Goal: Information Seeking & Learning: Learn about a topic

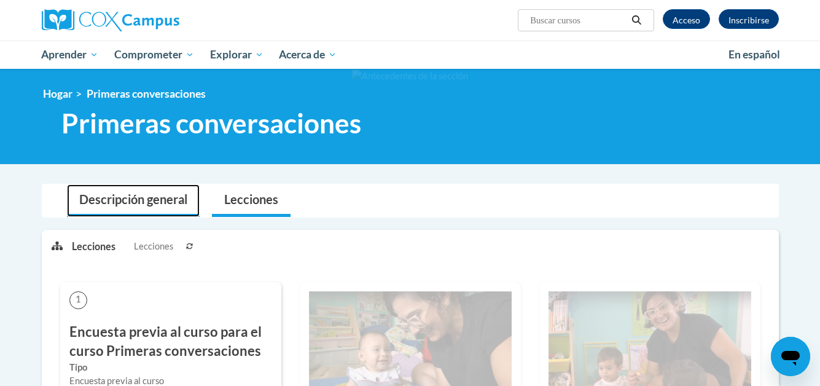
click at [127, 198] on font "Descripción general" at bounding box center [133, 199] width 108 height 15
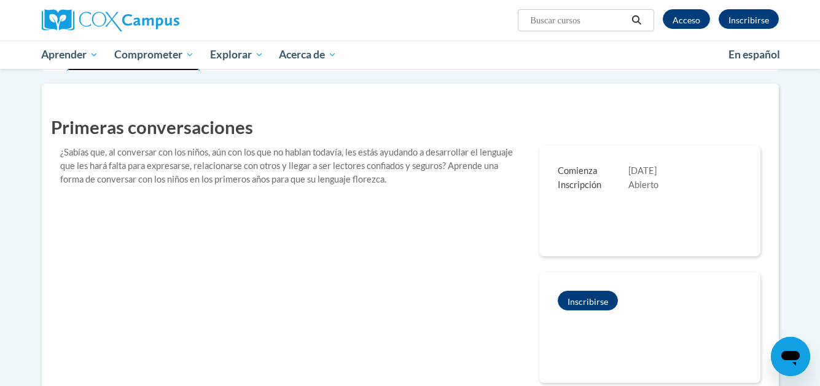
scroll to position [123, 0]
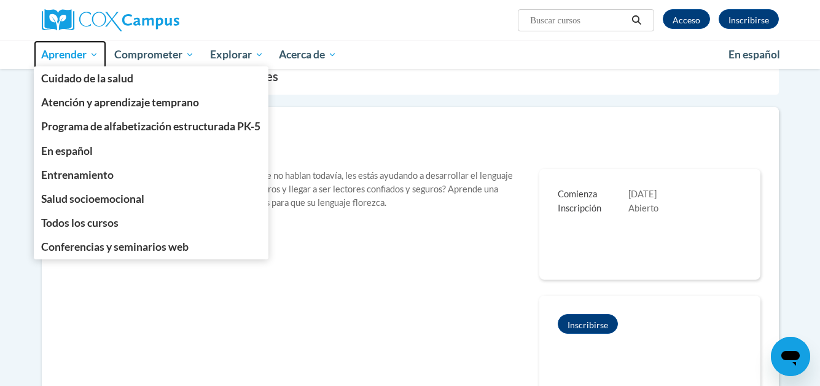
click at [65, 58] on font "Aprender" at bounding box center [63, 54] width 45 height 13
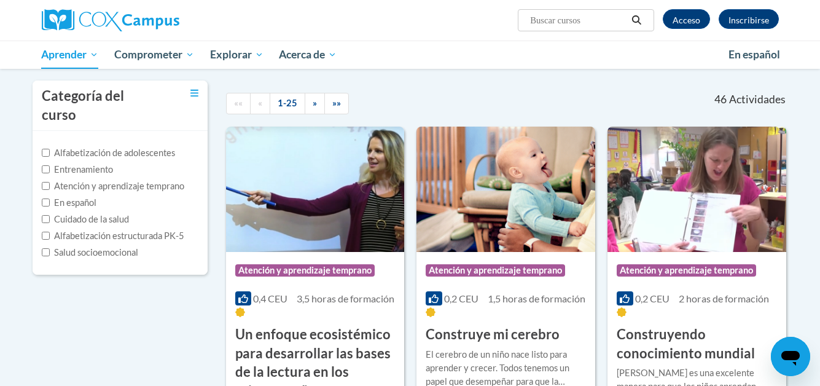
scroll to position [123, 0]
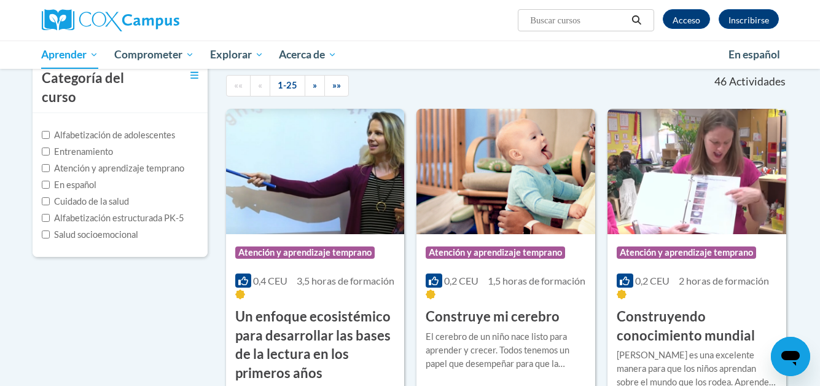
click at [69, 196] on font "Cuidado de la salud" at bounding box center [91, 201] width 75 height 10
click at [50, 197] on input "Cuidado de la salud" at bounding box center [46, 201] width 8 height 8
checkbox input "true"
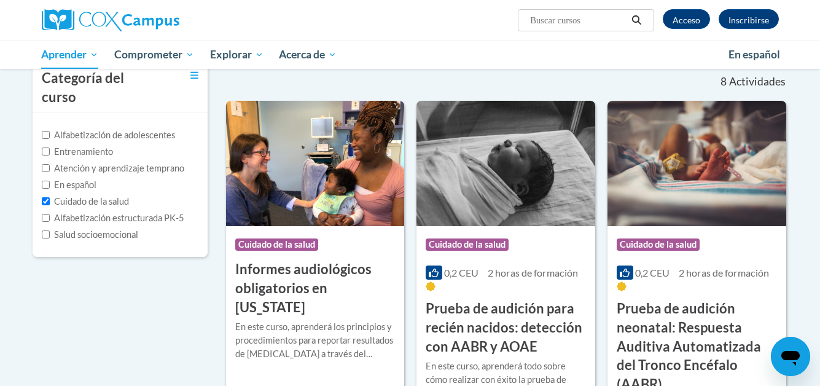
click at [94, 130] on font "Alfabetización de adolescentes" at bounding box center [114, 135] width 121 height 10
click at [50, 131] on input "Alfabetización de adolescentes" at bounding box center [46, 135] width 8 height 8
click at [47, 131] on input "Alfabetización de adolescentes" at bounding box center [46, 135] width 8 height 8
checkbox input "false"
click at [48, 197] on input "Cuidado de la salud" at bounding box center [46, 201] width 8 height 8
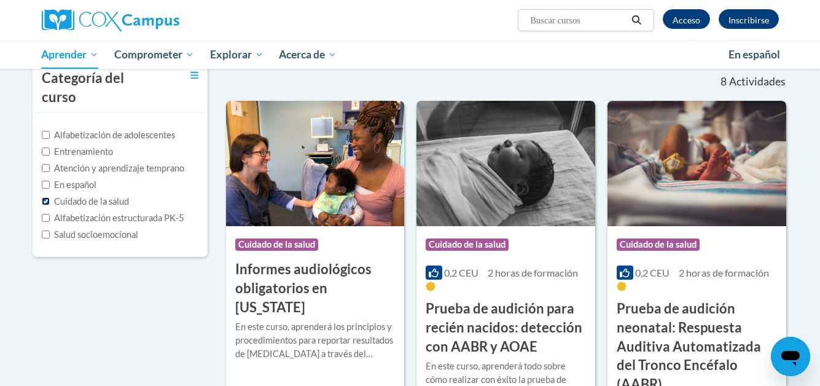
checkbox input "false"
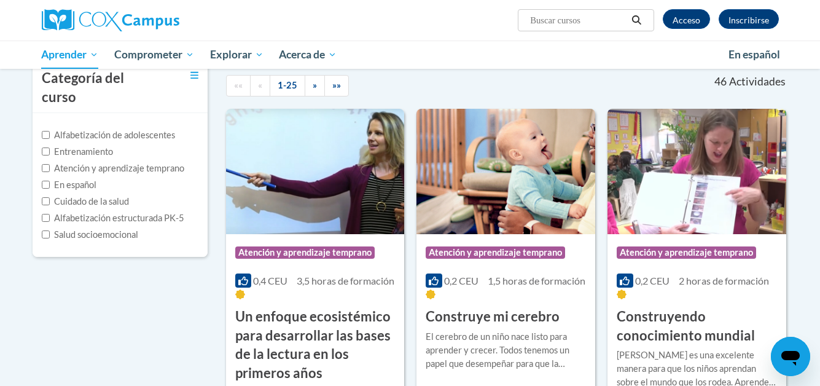
click at [135, 163] on font "Atención y aprendizaje temprano" at bounding box center [119, 168] width 130 height 10
click at [50, 164] on input "Atención y aprendizaje temprano" at bounding box center [46, 168] width 8 height 8
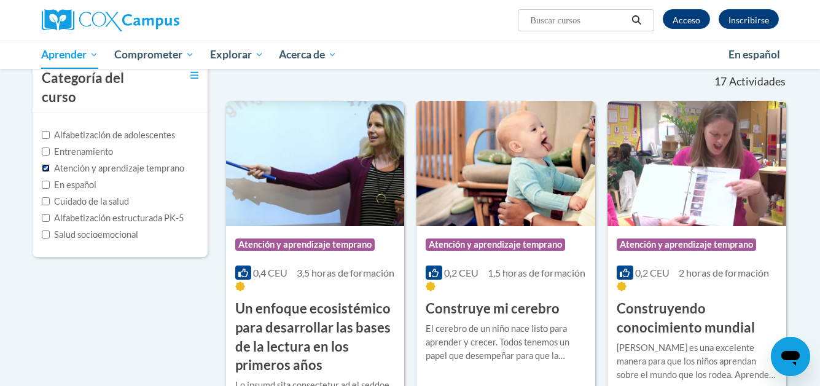
click at [45, 164] on input "Atención y aprendizaje temprano" at bounding box center [46, 168] width 8 height 8
checkbox input "false"
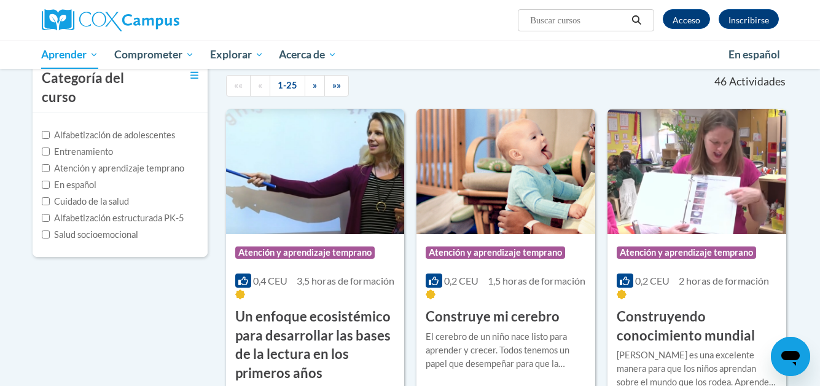
click at [61, 179] on font "En español" at bounding box center [75, 184] width 42 height 10
click at [50, 181] on input "En español" at bounding box center [46, 185] width 8 height 8
checkbox input "true"
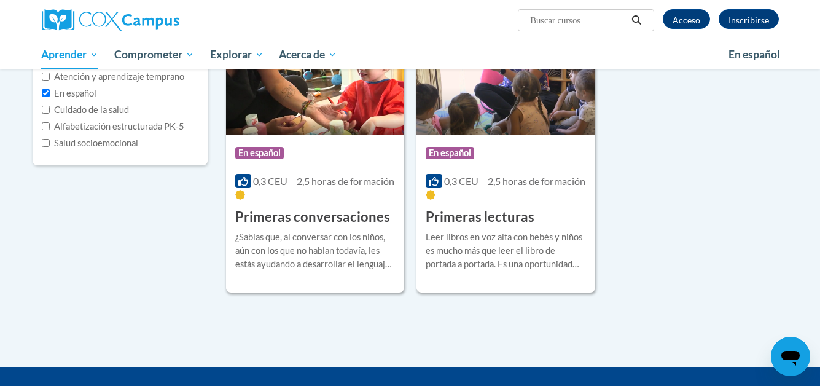
scroll to position [184, 0]
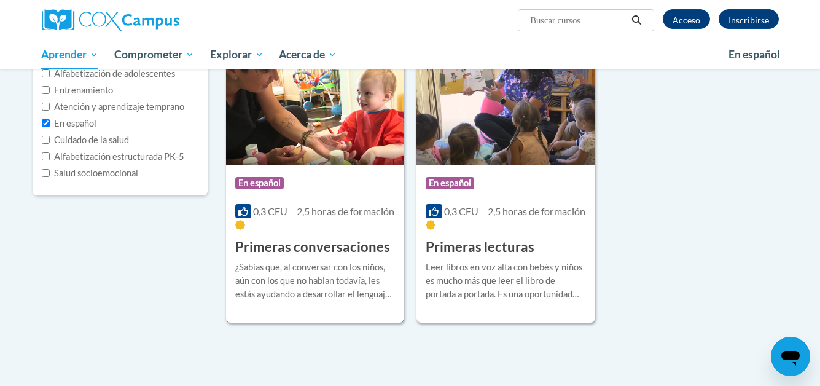
click at [323, 116] on img at bounding box center [315, 101] width 179 height 125
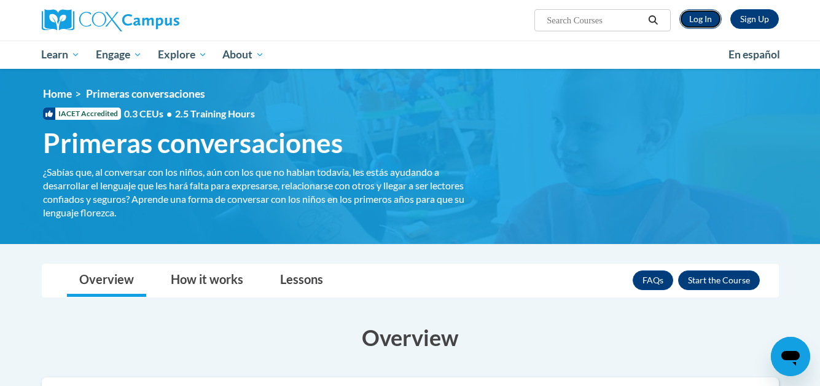
click at [702, 18] on link "Log In" at bounding box center [701, 19] width 42 height 20
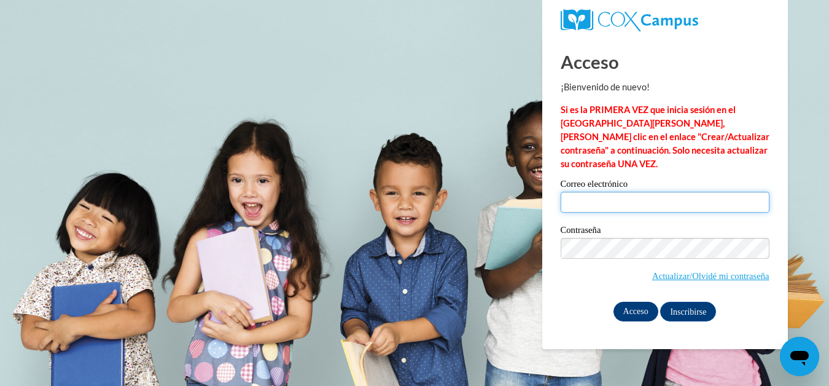
type input "zorystrassler17@gmail.com"
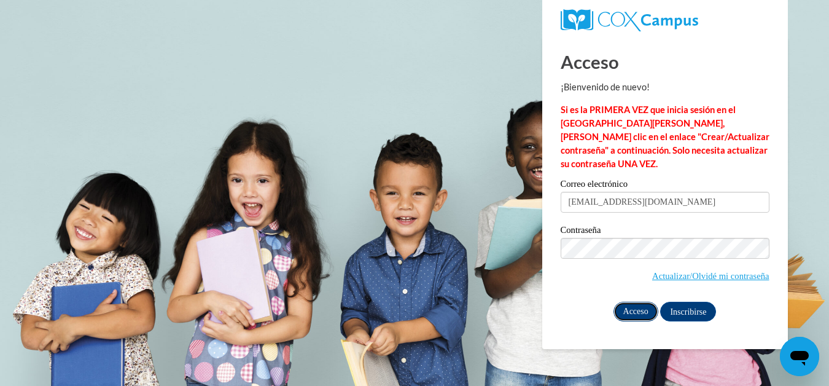
click at [637, 302] on input "Acceso" at bounding box center [636, 312] width 45 height 20
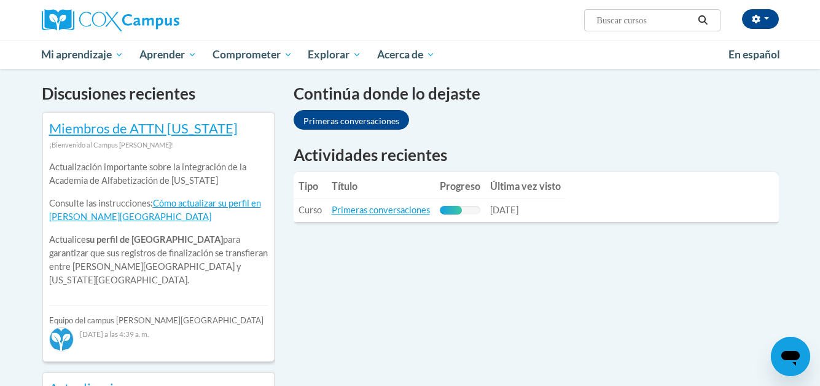
scroll to position [369, 0]
click at [388, 210] on font "Primeras conversaciones" at bounding box center [381, 209] width 98 height 10
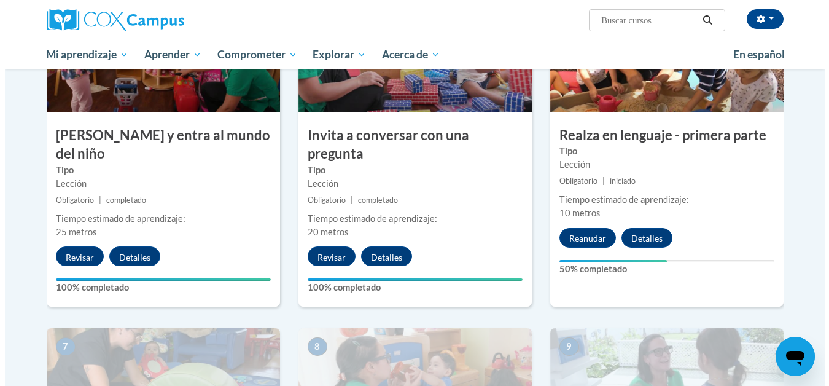
scroll to position [737, 0]
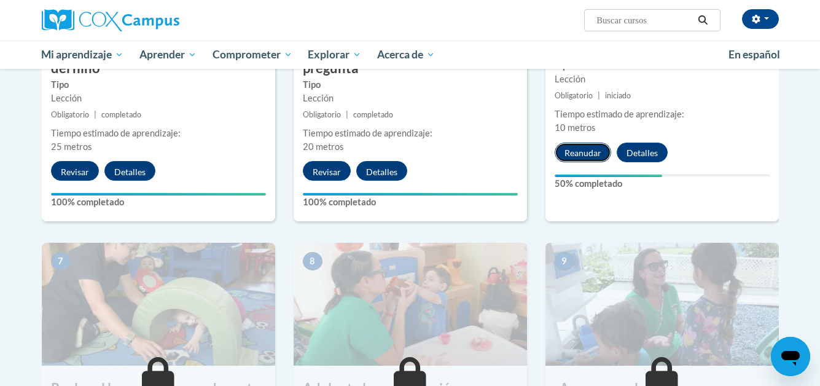
click at [584, 151] on font "Reanudar" at bounding box center [583, 153] width 37 height 10
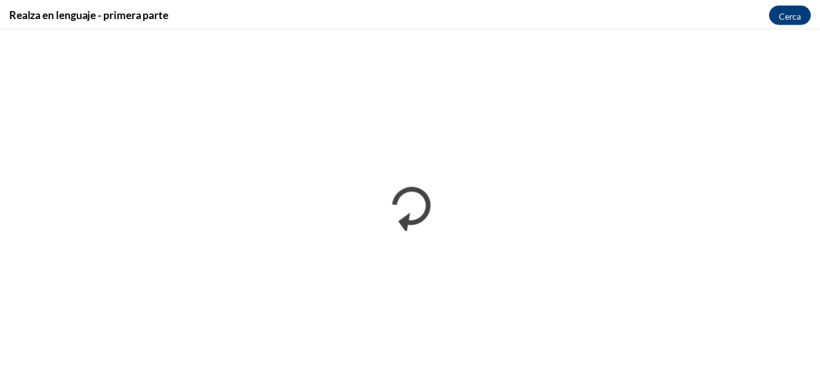
scroll to position [0, 0]
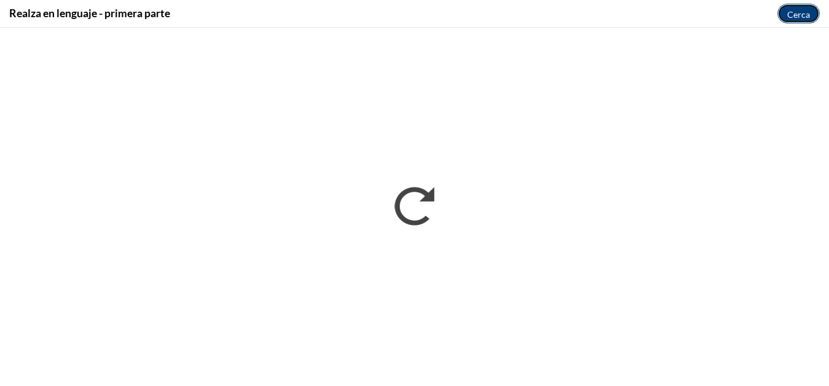
click at [794, 12] on font "Cerca" at bounding box center [799, 14] width 23 height 10
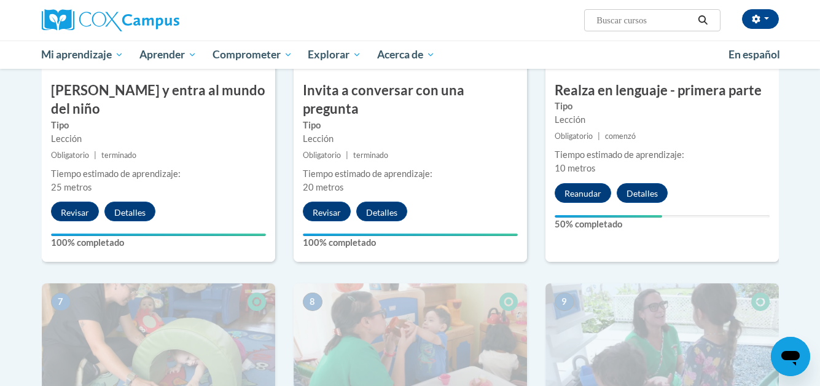
scroll to position [676, 0]
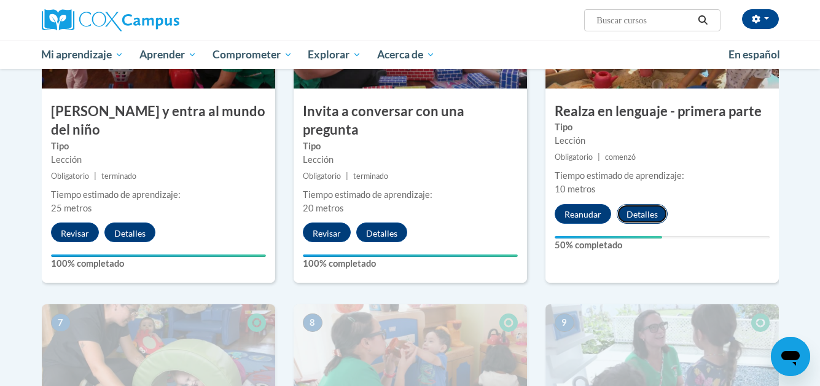
click at [641, 213] on font "Detalles" at bounding box center [642, 215] width 31 height 10
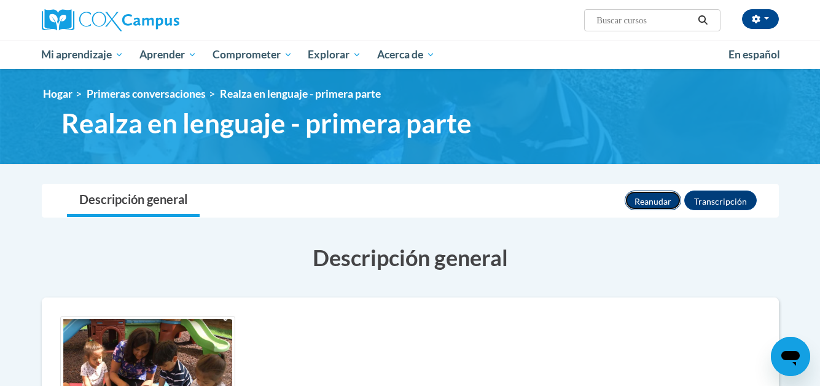
click at [653, 197] on font "Reanudar" at bounding box center [653, 201] width 37 height 10
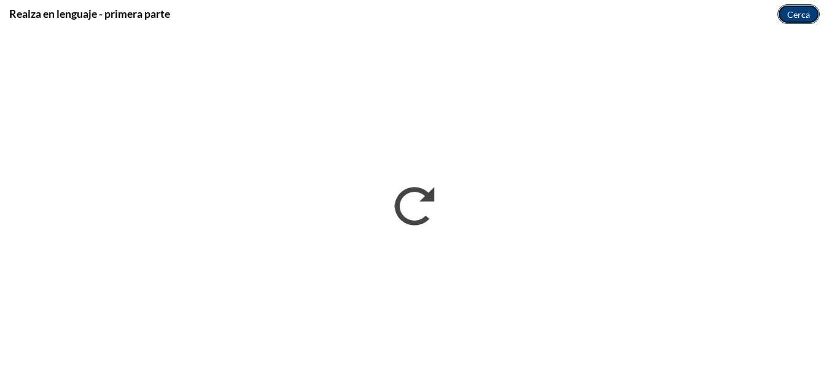
click at [796, 10] on font "Cerca" at bounding box center [799, 15] width 23 height 10
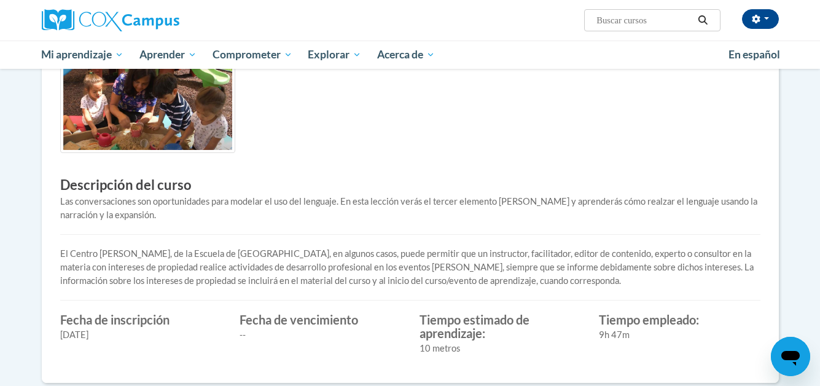
scroll to position [246, 0]
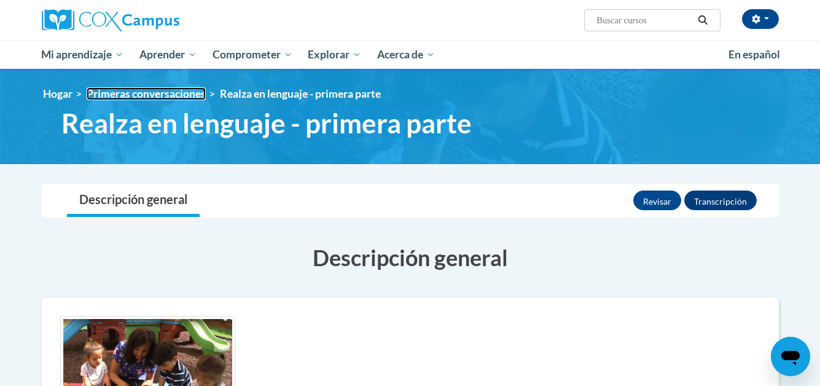
click at [139, 91] on font "Primeras conversaciones" at bounding box center [146, 93] width 119 height 13
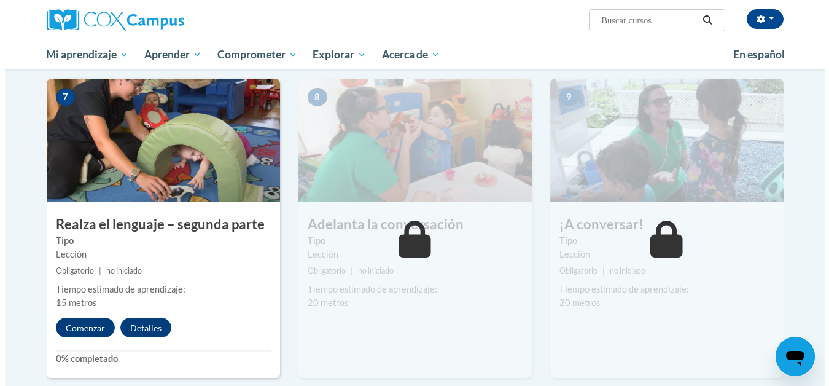
scroll to position [922, 0]
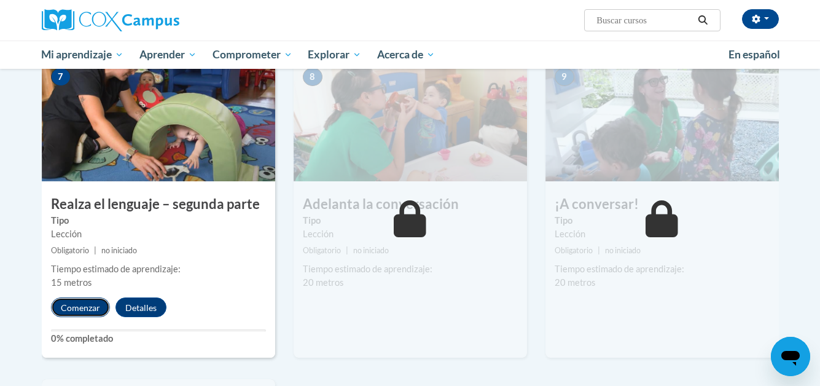
click at [74, 303] on font "Comenzar" at bounding box center [80, 308] width 39 height 10
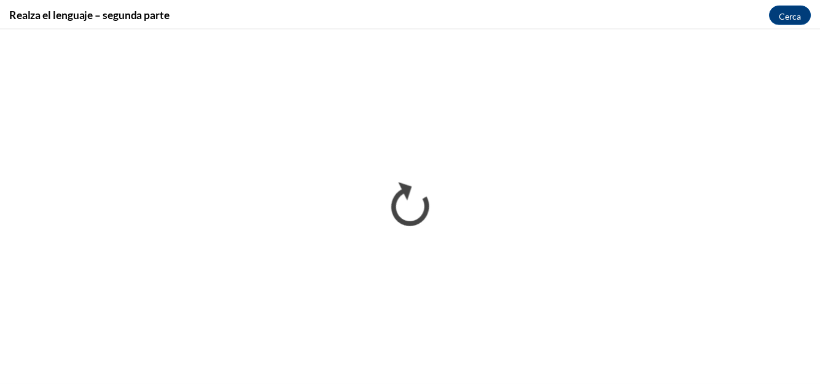
scroll to position [0, 0]
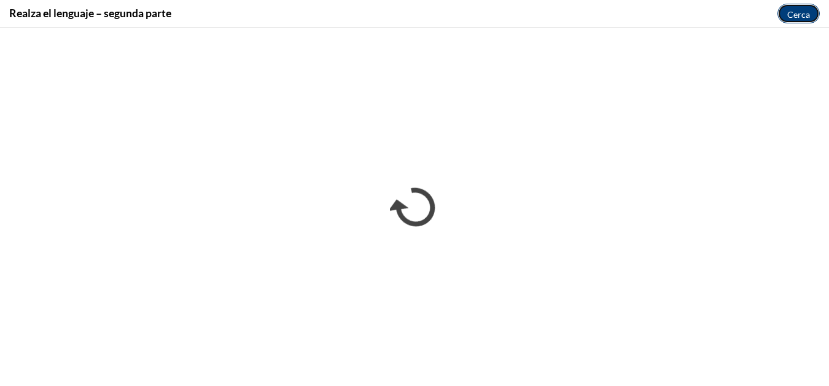
click at [802, 13] on font "Cerca" at bounding box center [799, 14] width 23 height 10
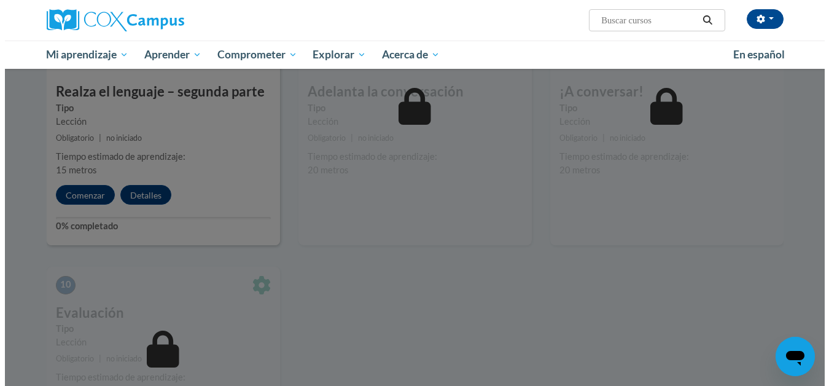
scroll to position [922, 0]
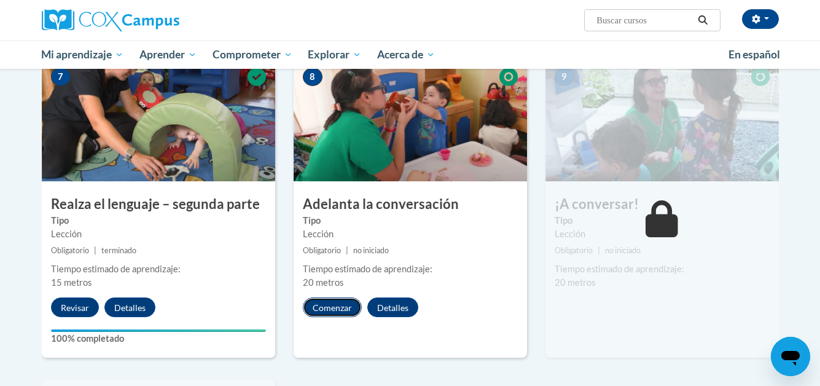
click at [337, 303] on font "Comenzar" at bounding box center [332, 308] width 39 height 10
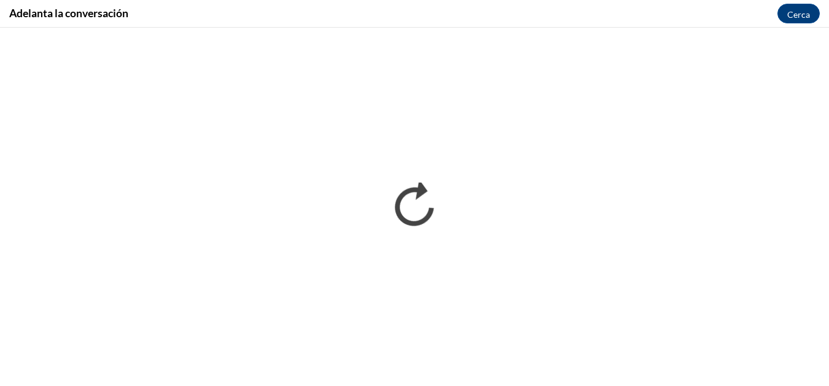
scroll to position [0, 0]
